Goal: Obtain resource: Download file/media

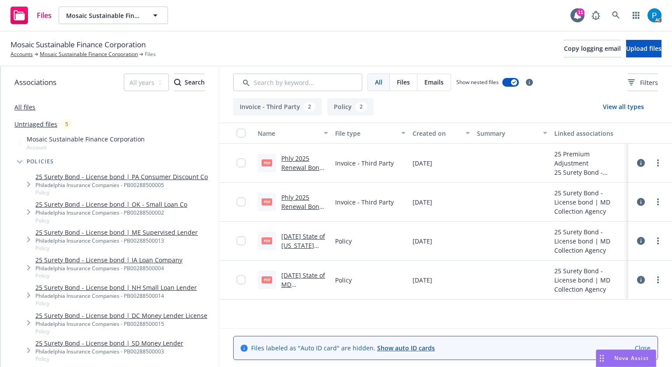
click at [295, 164] on link "Phly 2025 Renewal Bond #PB00288500038.pdf" at bounding box center [304, 172] width 46 height 36
click at [298, 196] on link "Phly 2025 Renewal Bond #PB00288500038.pdf" at bounding box center [304, 211] width 46 height 36
click at [296, 163] on link "Phly 2025 Renewal Bond #PB00288500038.pdf" at bounding box center [304, 172] width 46 height 36
